Goal: Task Accomplishment & Management: Manage account settings

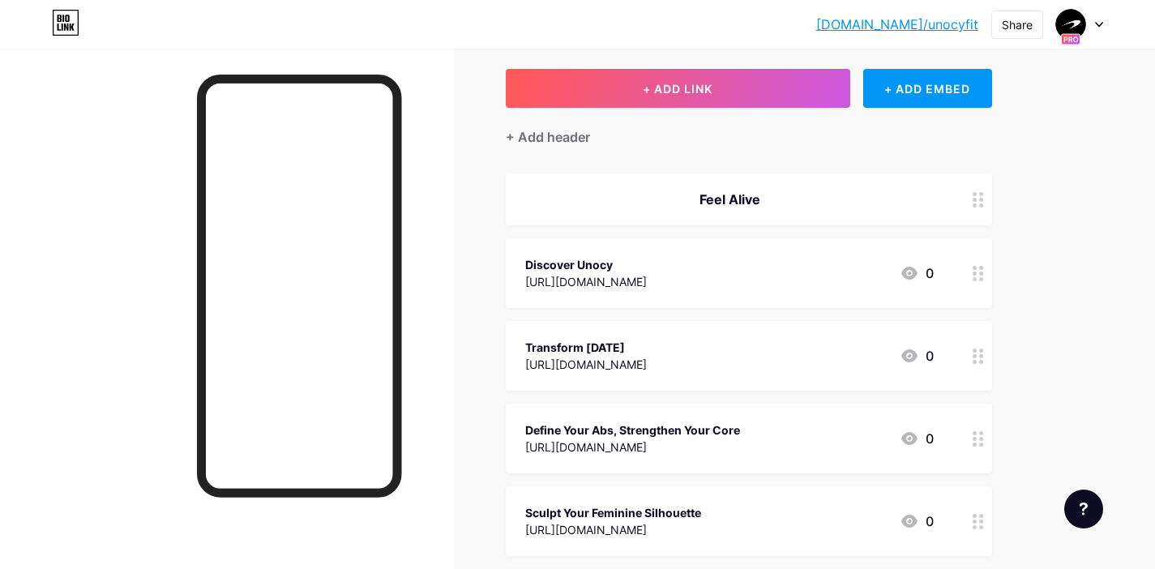
scroll to position [158, 0]
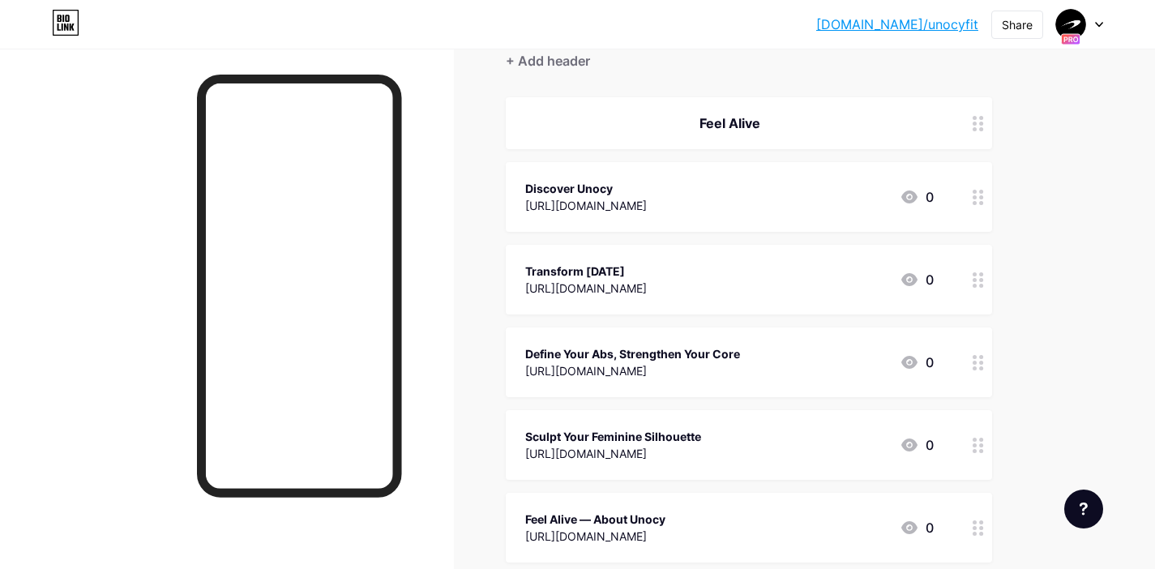
drag, startPoint x: 755, startPoint y: 186, endPoint x: 779, endPoint y: 327, distance: 142.1
click at [767, 361] on span "Feel Alive Discover Unocy [URL][DOMAIN_NAME] 0 Transform [DATE] [URL][DOMAIN_NA…" at bounding box center [749, 329] width 486 height 465
click at [1029, 190] on div "Links AI NEW Posts Design Subscribers Stats Settings + ADD LINK + ADD EMBED + A…" at bounding box center [530, 418] width 1060 height 1055
click at [729, 432] on div "Discover Unocy [URL][DOMAIN_NAME] 0" at bounding box center [729, 444] width 408 height 37
click at [703, 450] on div "Discover Unocy [URL][DOMAIN_NAME] 0" at bounding box center [729, 444] width 408 height 37
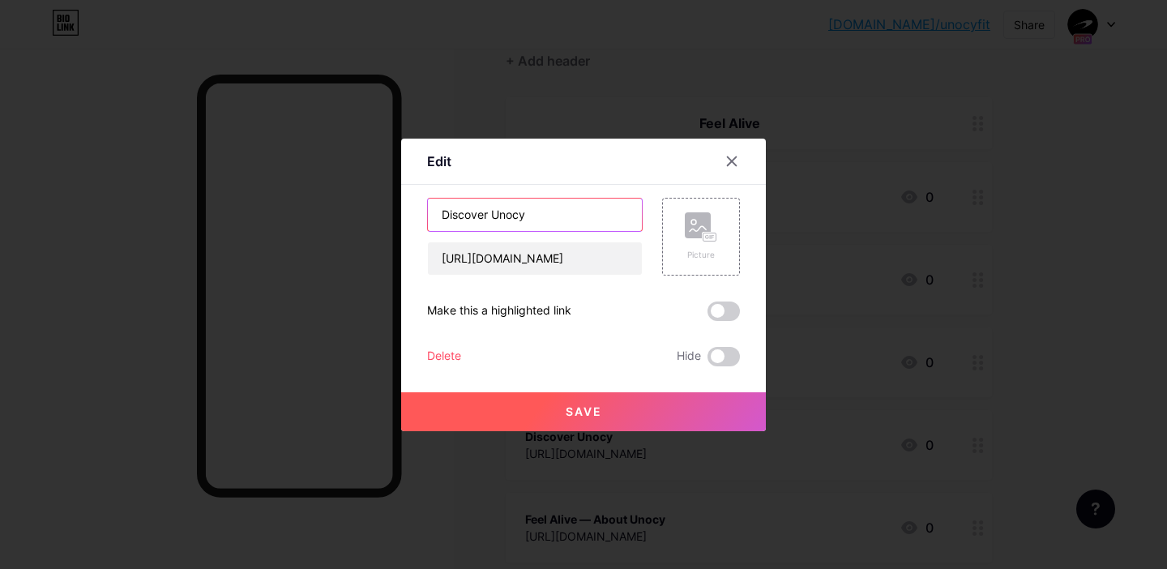
click at [544, 208] on input "Discover Unocy" at bounding box center [535, 215] width 214 height 32
click at [542, 211] on input "Discover Unocy" at bounding box center [535, 215] width 214 height 32
type input "[DOMAIN_NAME]"
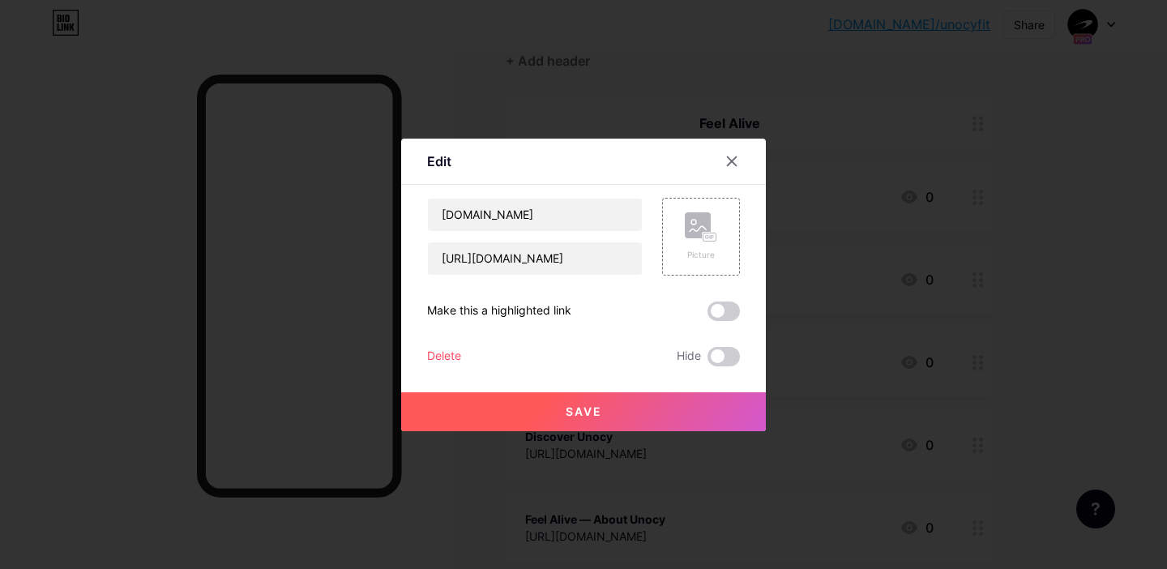
click at [526, 389] on div "Save" at bounding box center [583, 398] width 365 height 65
drag, startPoint x: 535, startPoint y: 404, endPoint x: 667, endPoint y: 437, distance: 136.0
click at [535, 404] on button "Save" at bounding box center [583, 411] width 365 height 39
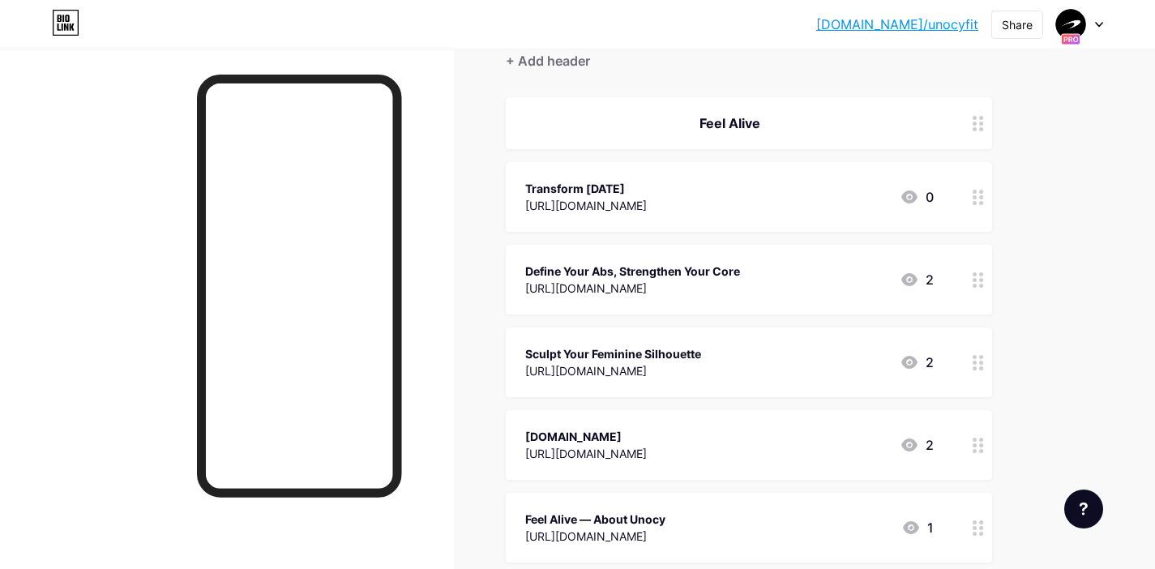
drag, startPoint x: 1064, startPoint y: 333, endPoint x: 1046, endPoint y: 355, distance: 28.2
click at [1064, 334] on div "[DOMAIN_NAME]/unocyf... [DOMAIN_NAME]/unocyfit Share Switch accounts Unocy [DOM…" at bounding box center [577, 394] width 1155 height 1104
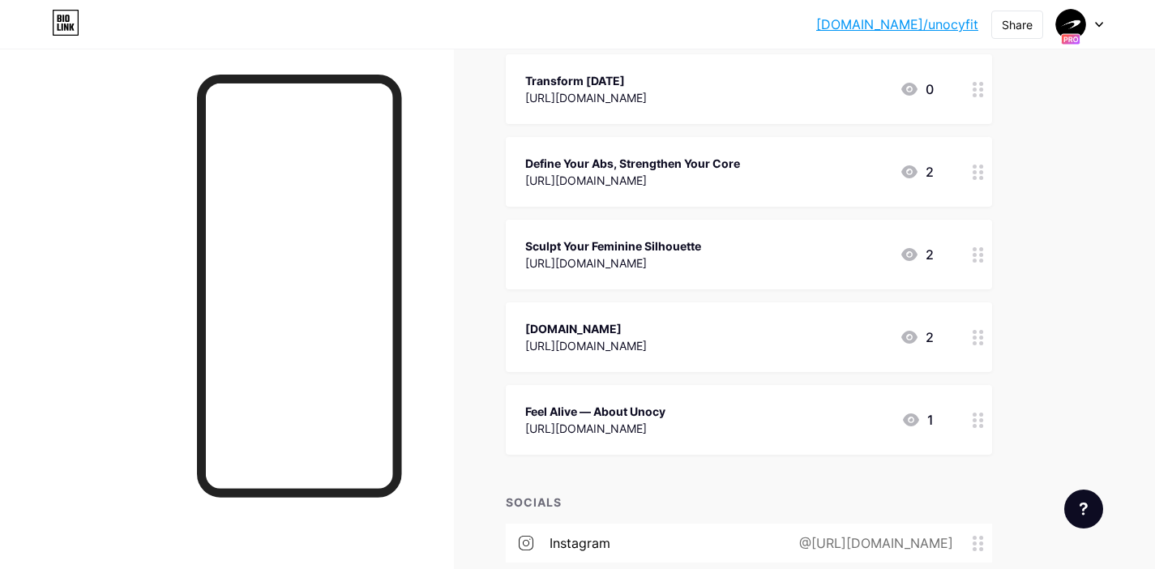
scroll to position [254, 0]
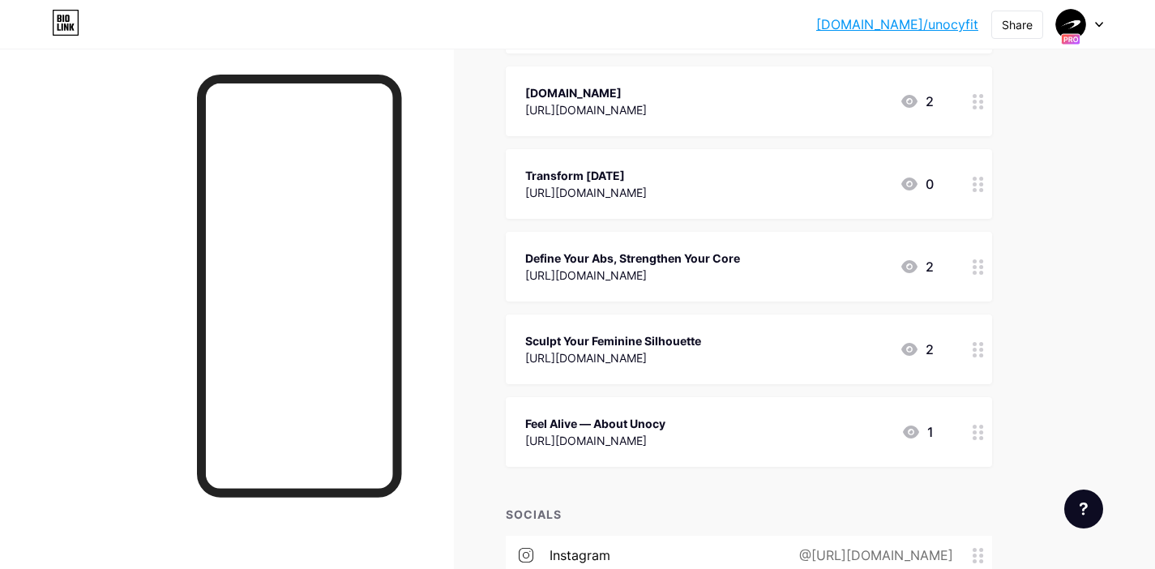
click at [1060, 186] on div "[DOMAIN_NAME]/unocyf... [DOMAIN_NAME]/unocyfit Share Switch accounts Unocy [DOM…" at bounding box center [577, 298] width 1155 height 1104
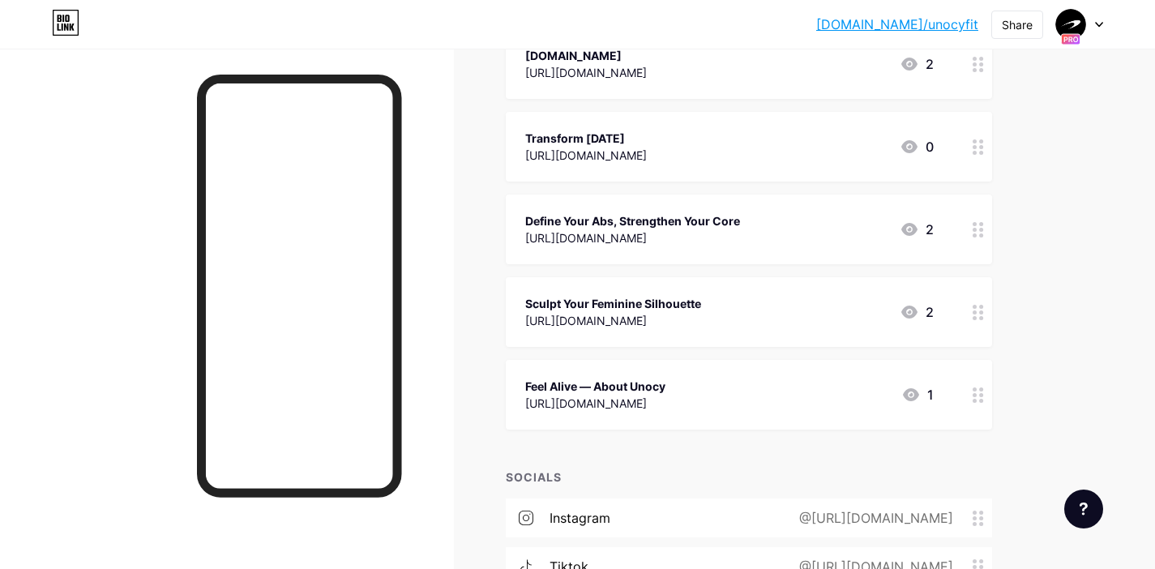
scroll to position [0, 0]
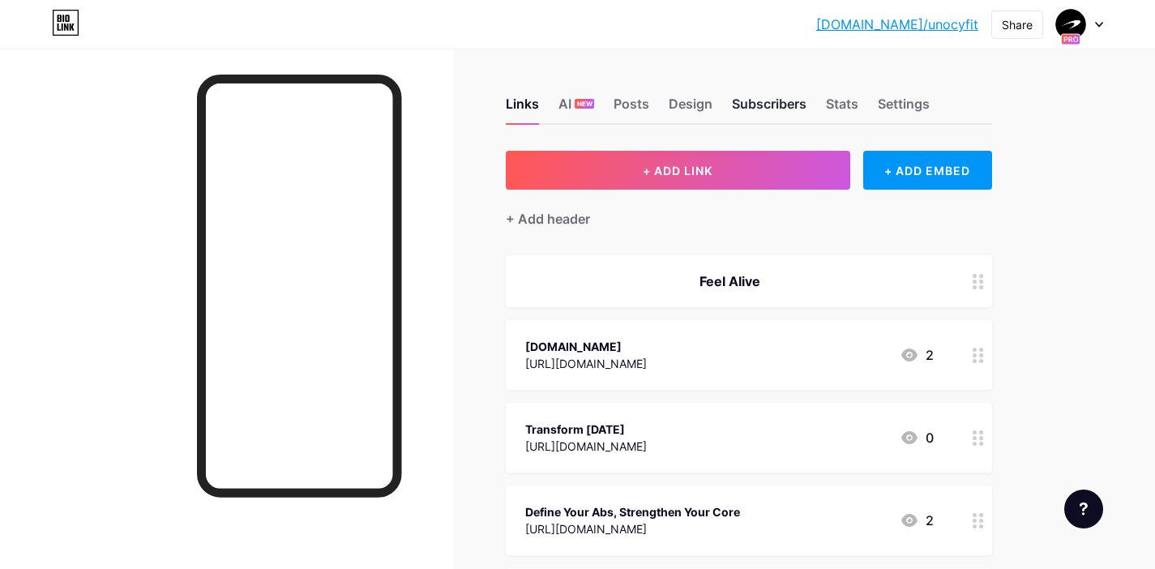
click at [771, 109] on div "Subscribers" at bounding box center [769, 108] width 75 height 29
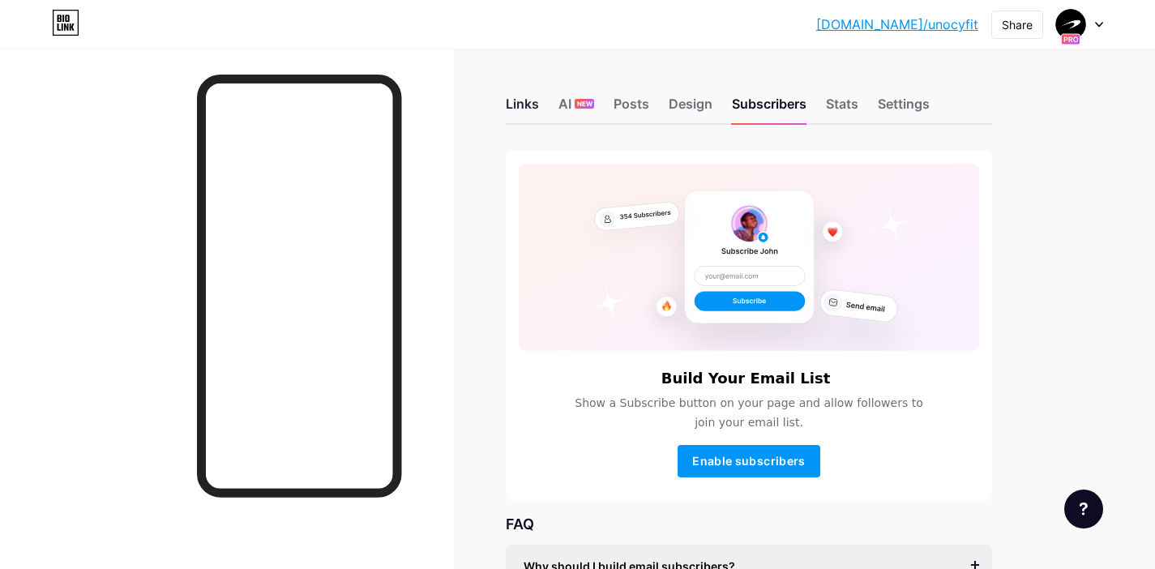
click at [521, 106] on div "Links" at bounding box center [522, 108] width 33 height 29
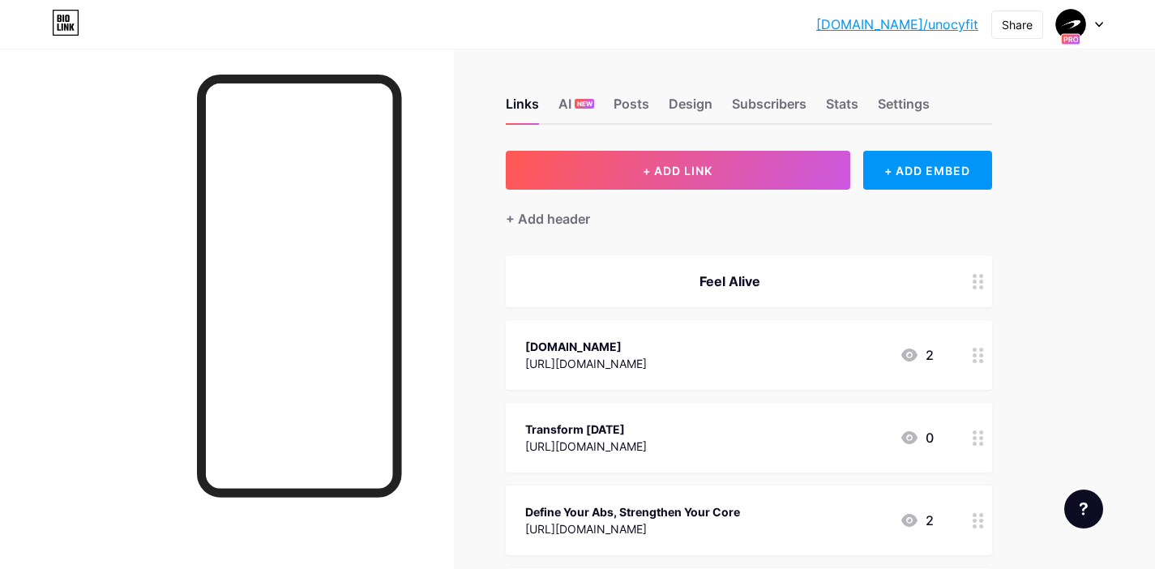
click at [144, 53] on div at bounding box center [227, 333] width 454 height 569
